Goal: Task Accomplishment & Management: Manage account settings

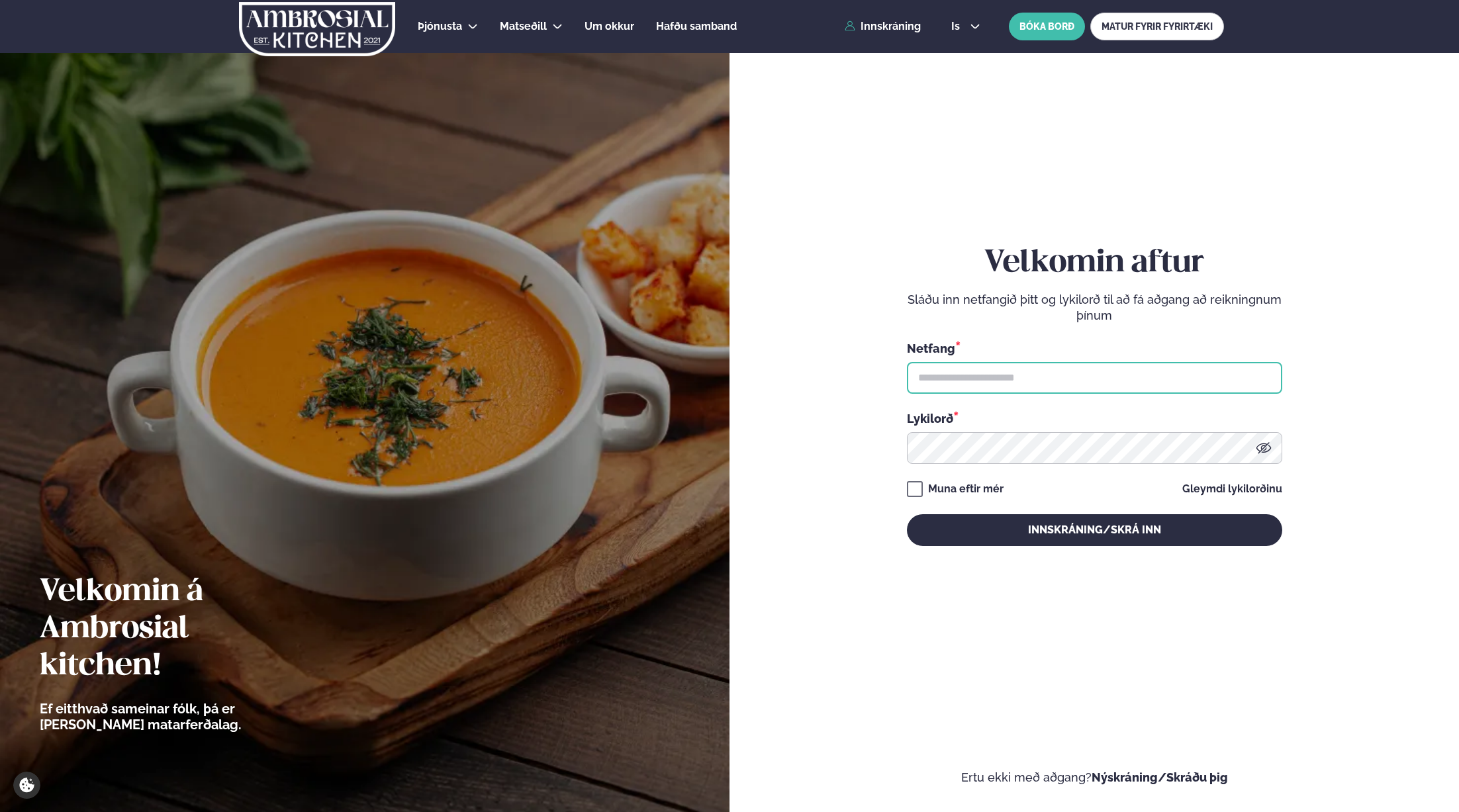
type input "**********"
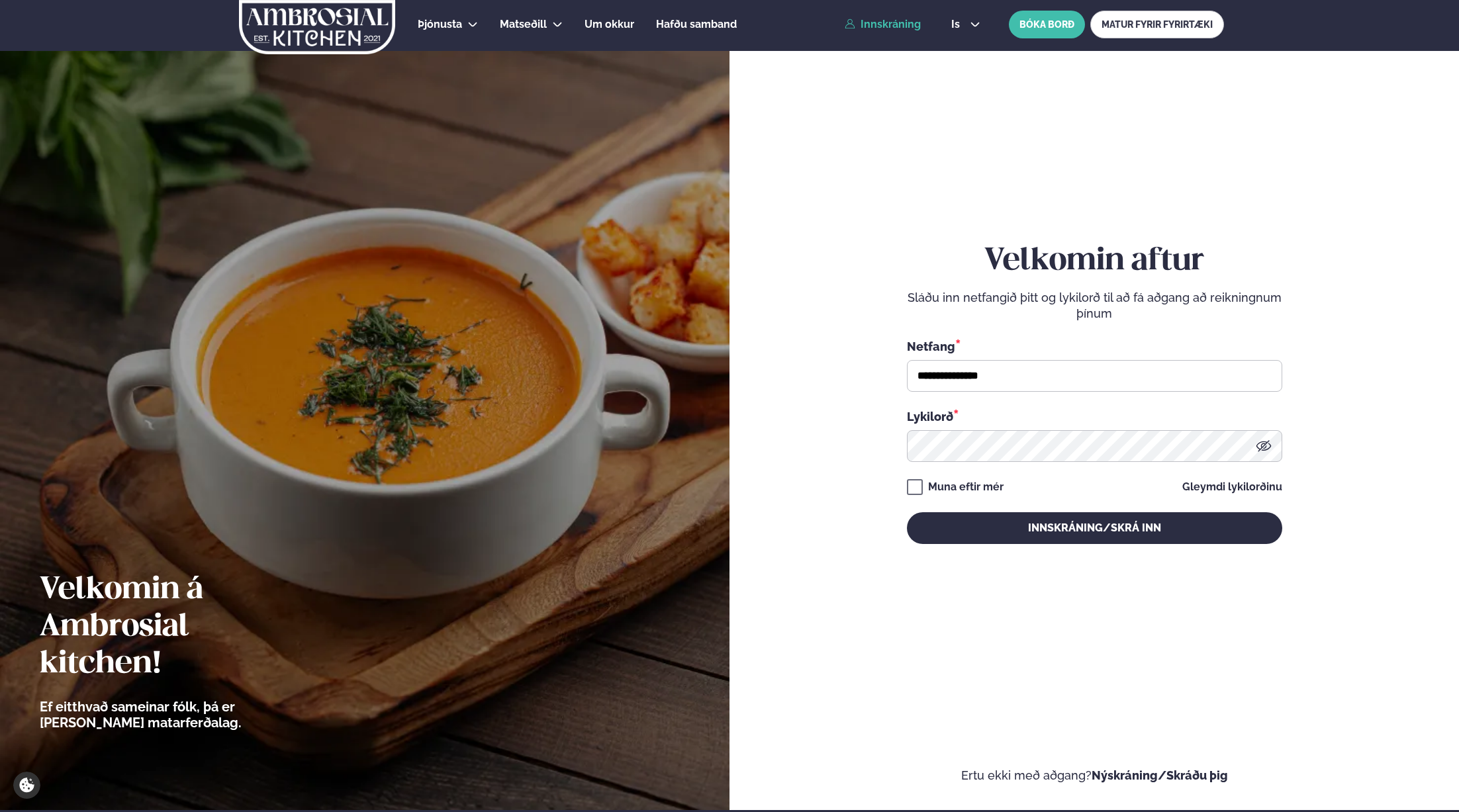
drag, startPoint x: 881, startPoint y: 37, endPoint x: 885, endPoint y: 29, distance: 8.9
click at [882, 37] on div "Þjónusta Hádegismatur fyrir fyrirtæki Fyrirtækja veitingar Einkapartý Matseðill…" at bounding box center [730, 25] width 1068 height 53
click at [886, 25] on link "Innskráning" at bounding box center [883, 24] width 76 height 12
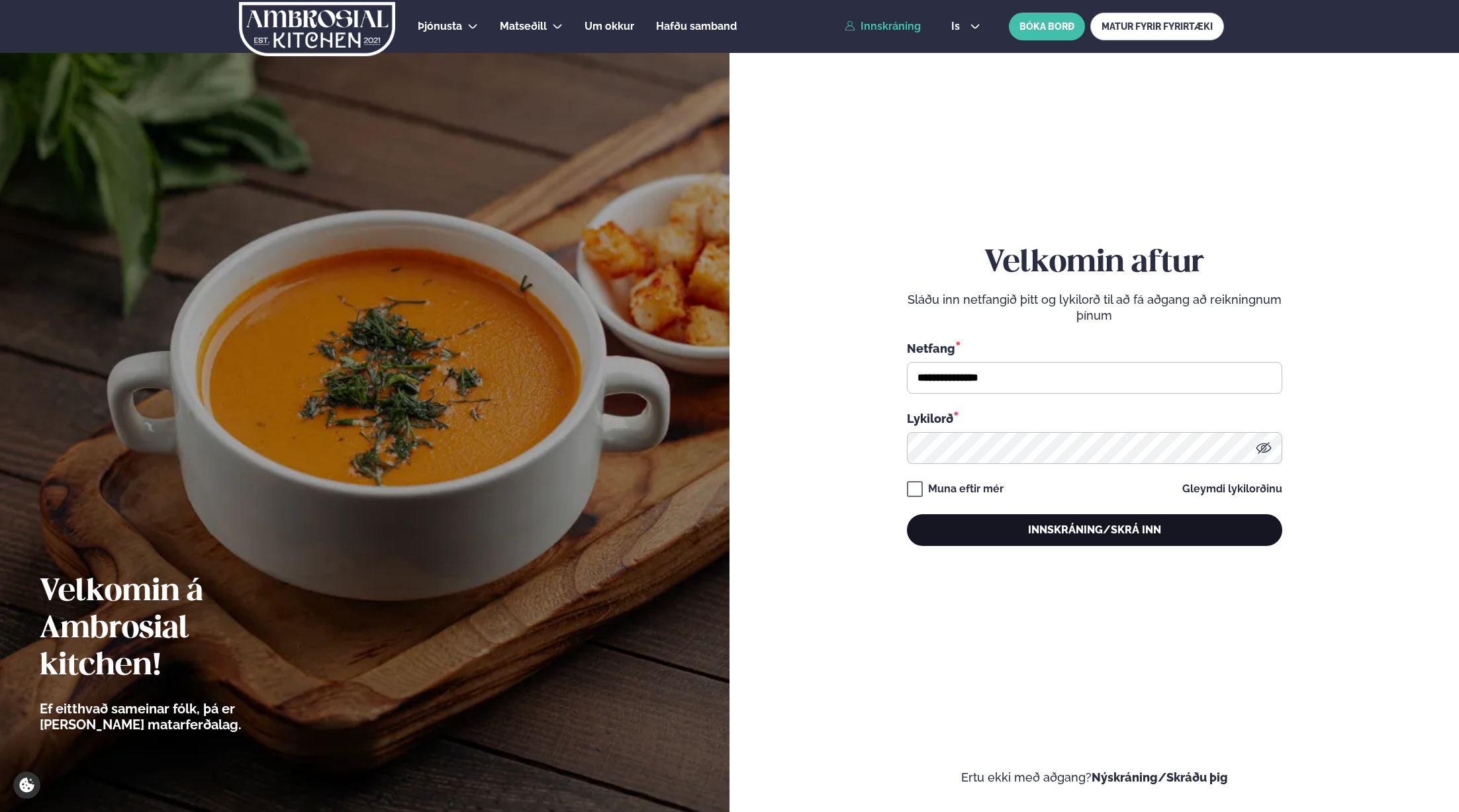
click at [1052, 522] on button "Innskráning/Skrá inn" at bounding box center [1095, 530] width 376 height 32
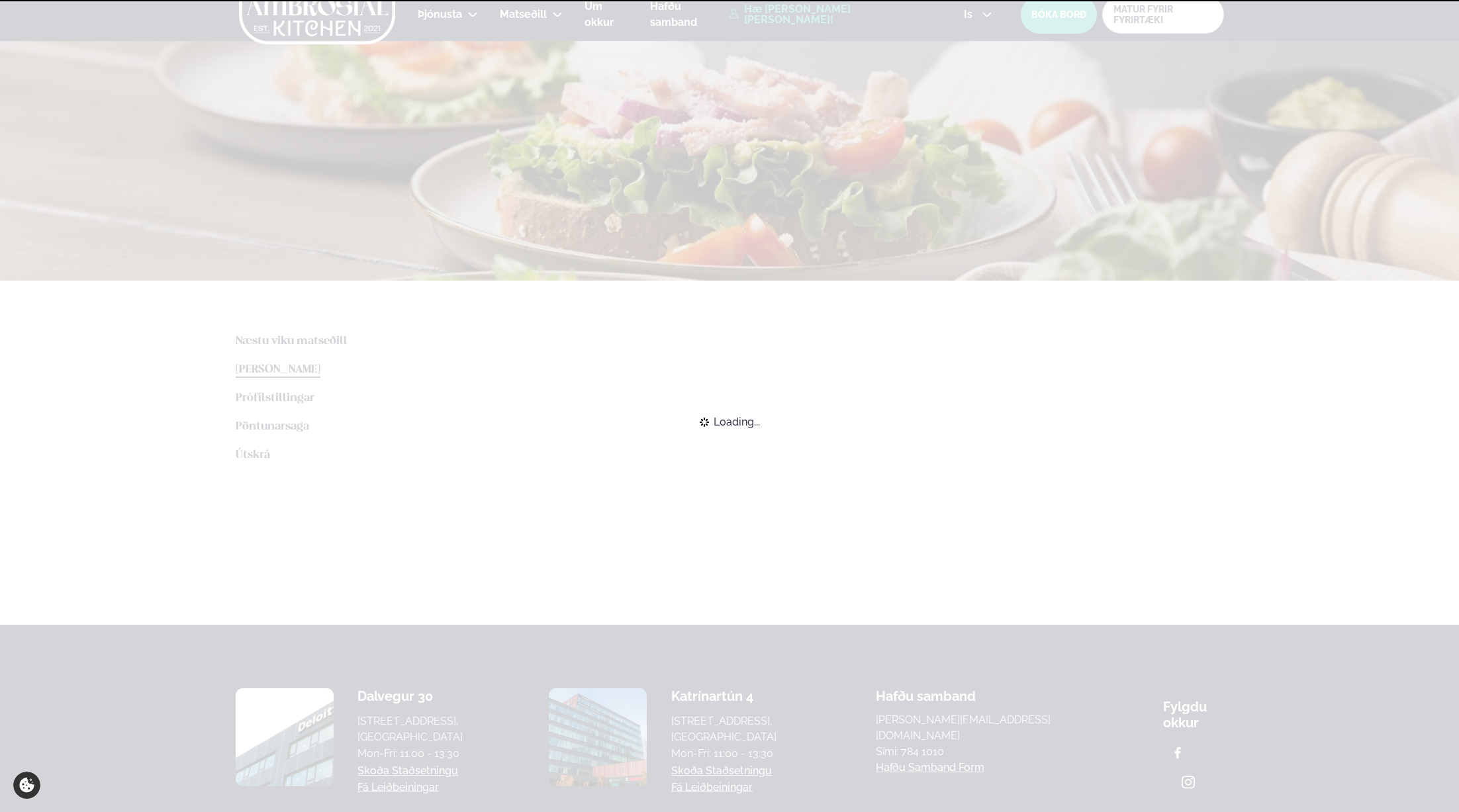
scroll to position [13, 0]
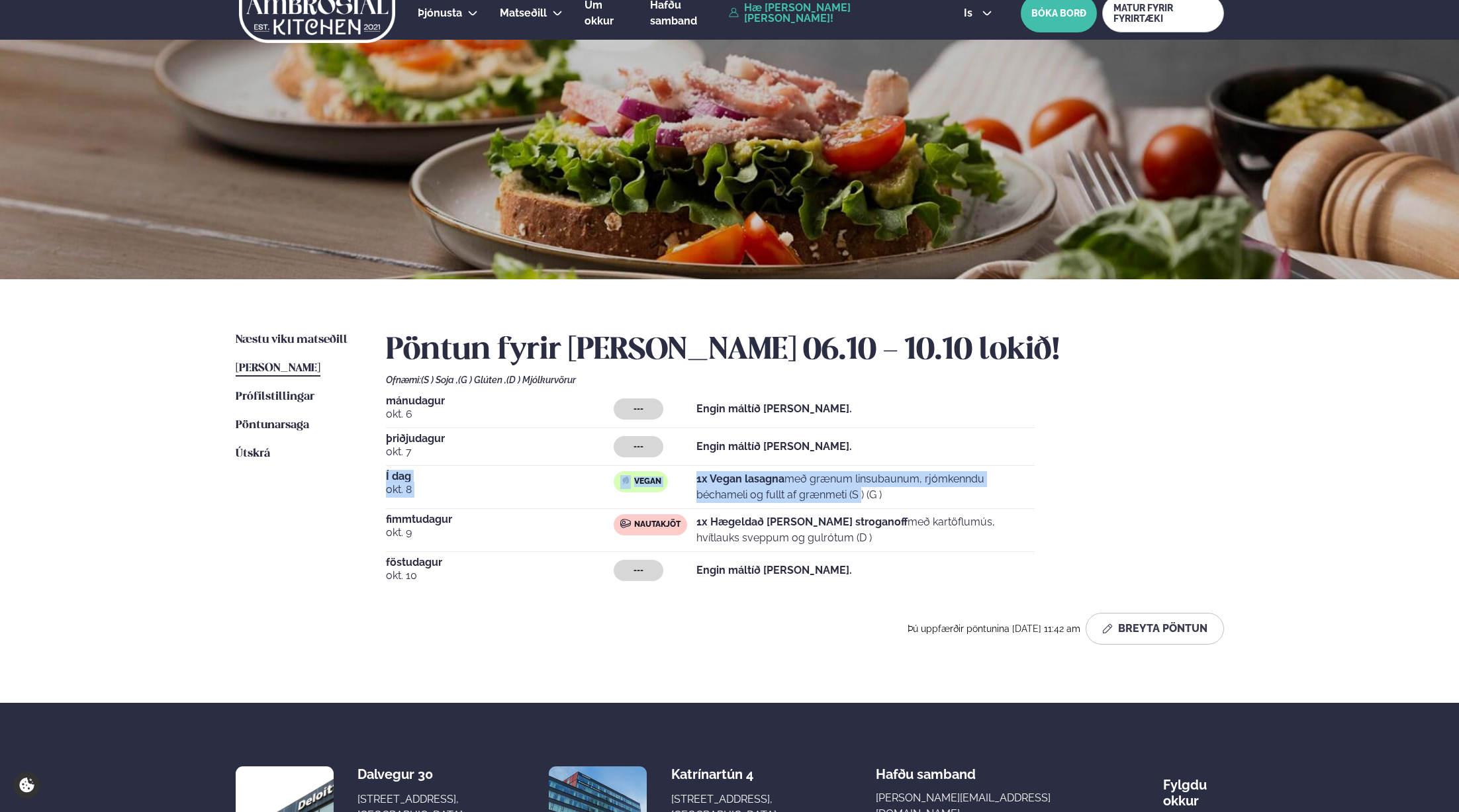
drag, startPoint x: 385, startPoint y: 476, endPoint x: 805, endPoint y: 491, distance: 420.3
click at [805, 491] on div "Næstu [PERSON_NAME] matseðill Næsta vika [PERSON_NAME] matseðill [PERSON_NAME] …" at bounding box center [730, 491] width 1068 height 424
drag, startPoint x: 810, startPoint y: 490, endPoint x: 800, endPoint y: 490, distance: 10.0
click at [810, 490] on p "1x Vegan lasagna með grænum linsubaunum, rjómkenndu béchameli og fullt af grænm…" at bounding box center [865, 487] width 338 height 32
